Goal: Transaction & Acquisition: Subscribe to service/newsletter

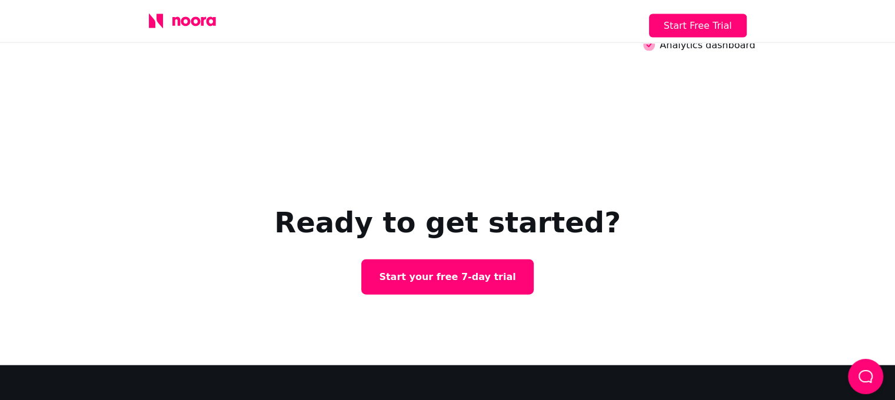
scroll to position [2728, 0]
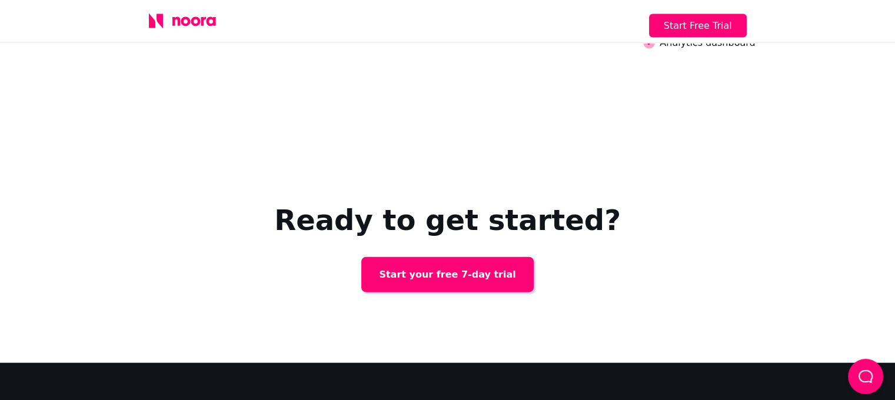
click at [476, 257] on link "Start your free 7-day trial" at bounding box center [447, 274] width 172 height 35
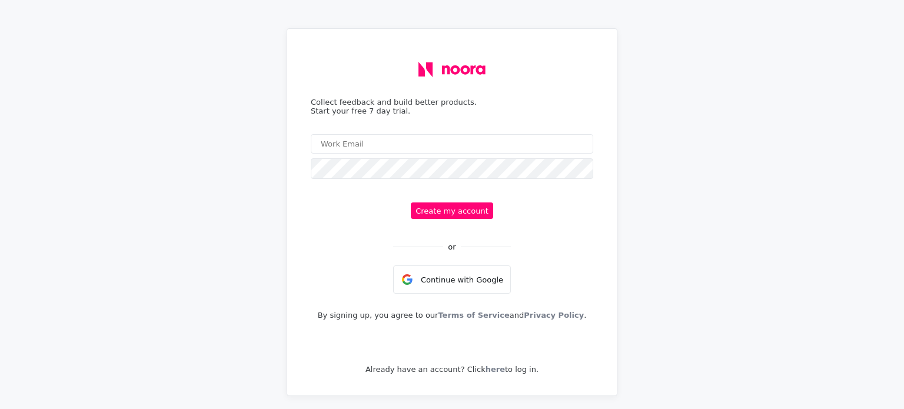
scroll to position [24, 0]
